Goal: Navigation & Orientation: Find specific page/section

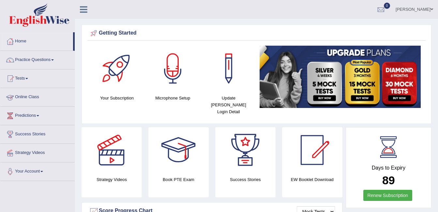
click at [35, 100] on link "Online Class" at bounding box center [37, 96] width 74 height 16
